Goal: Navigation & Orientation: Find specific page/section

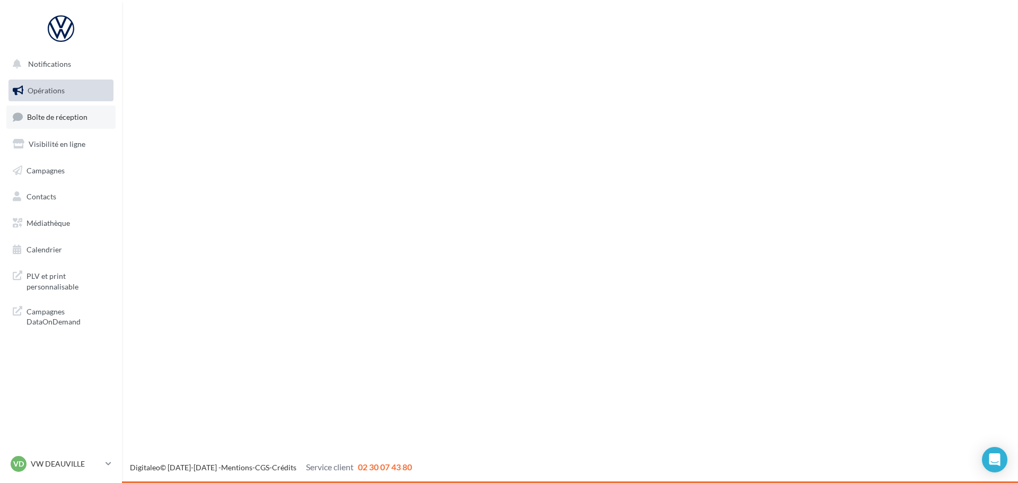
click at [74, 126] on link "Boîte de réception" at bounding box center [60, 116] width 109 height 23
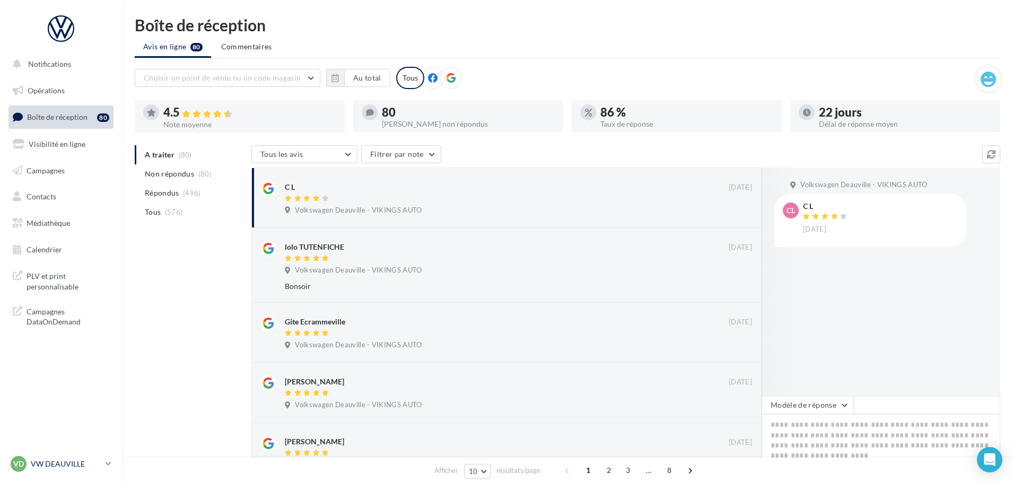
click at [89, 460] on p "VW DEAUVILLE" at bounding box center [66, 464] width 71 height 11
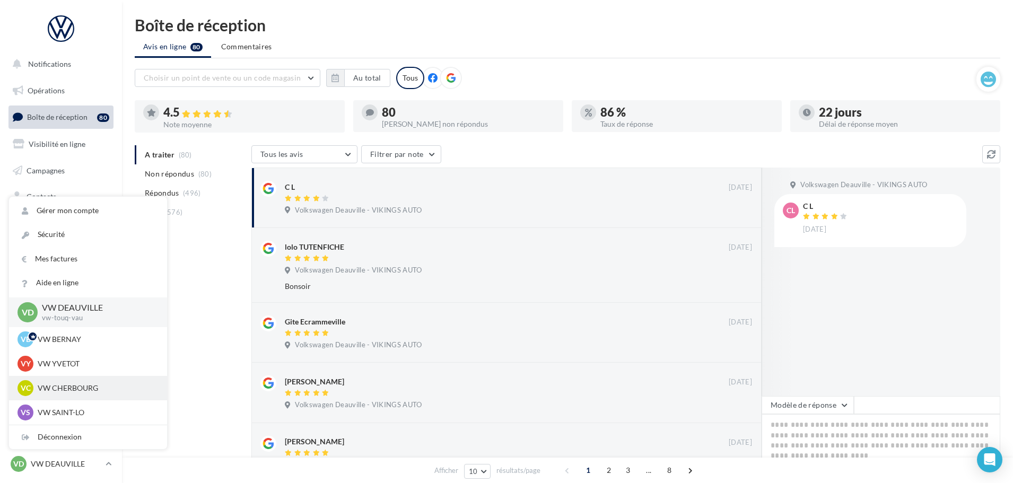
scroll to position [53, 0]
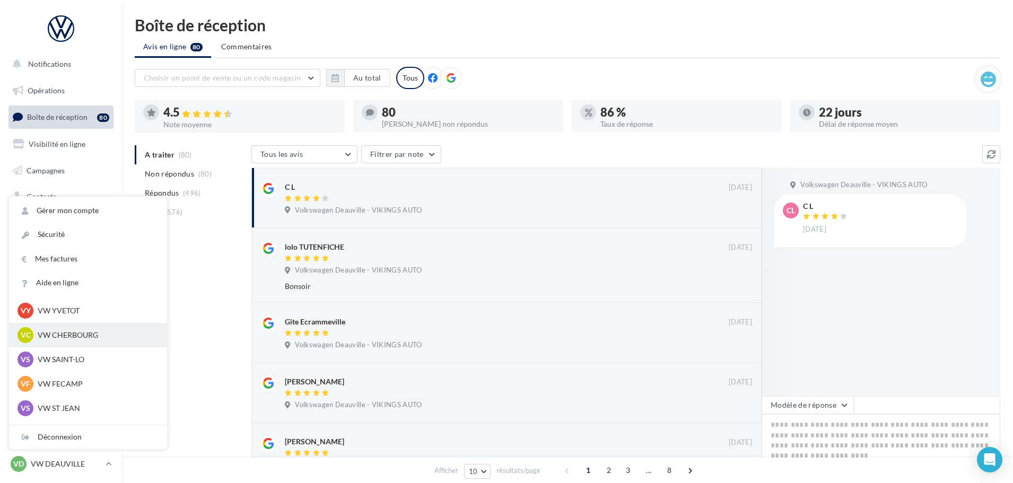
click at [74, 329] on div "VC VW CHERBOURG vw-tour-vau" at bounding box center [87, 335] width 141 height 16
